Goal: Navigation & Orientation: Find specific page/section

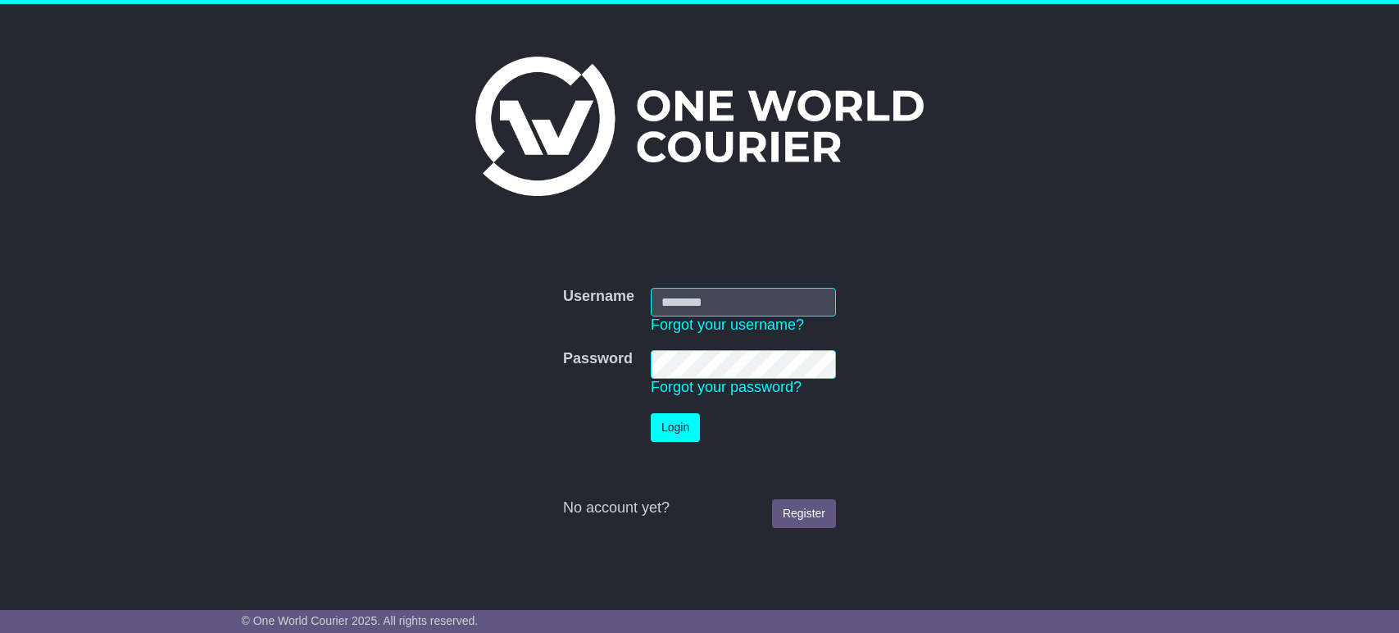
type input "**********"
drag, startPoint x: 0, startPoint y: 0, endPoint x: 659, endPoint y: 440, distance: 792.6
click at [659, 440] on button "Login" at bounding box center [677, 427] width 49 height 29
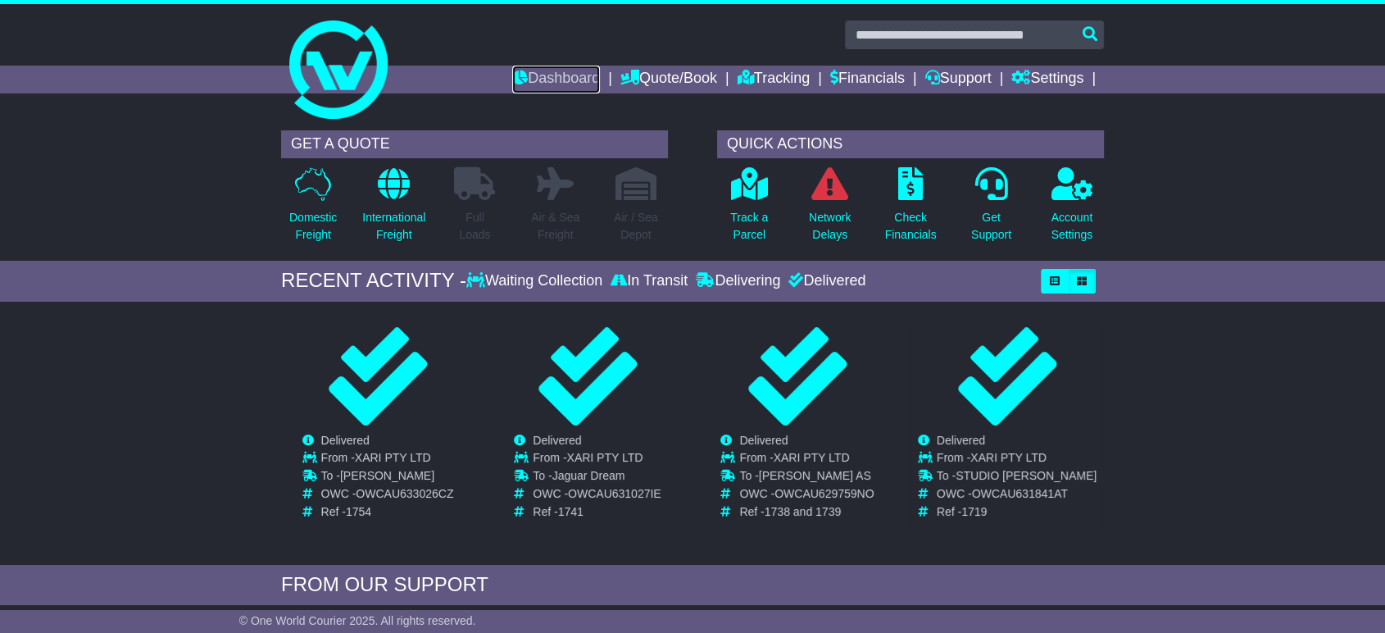
drag, startPoint x: 525, startPoint y: 80, endPoint x: 544, endPoint y: 103, distance: 29.7
click at [525, 80] on link "Dashboard" at bounding box center [556, 80] width 88 height 28
click at [1087, 275] on button "button" at bounding box center [1082, 281] width 28 height 25
click at [1063, 275] on button "button" at bounding box center [1055, 281] width 28 height 25
